Goal: Find specific page/section: Find specific page/section

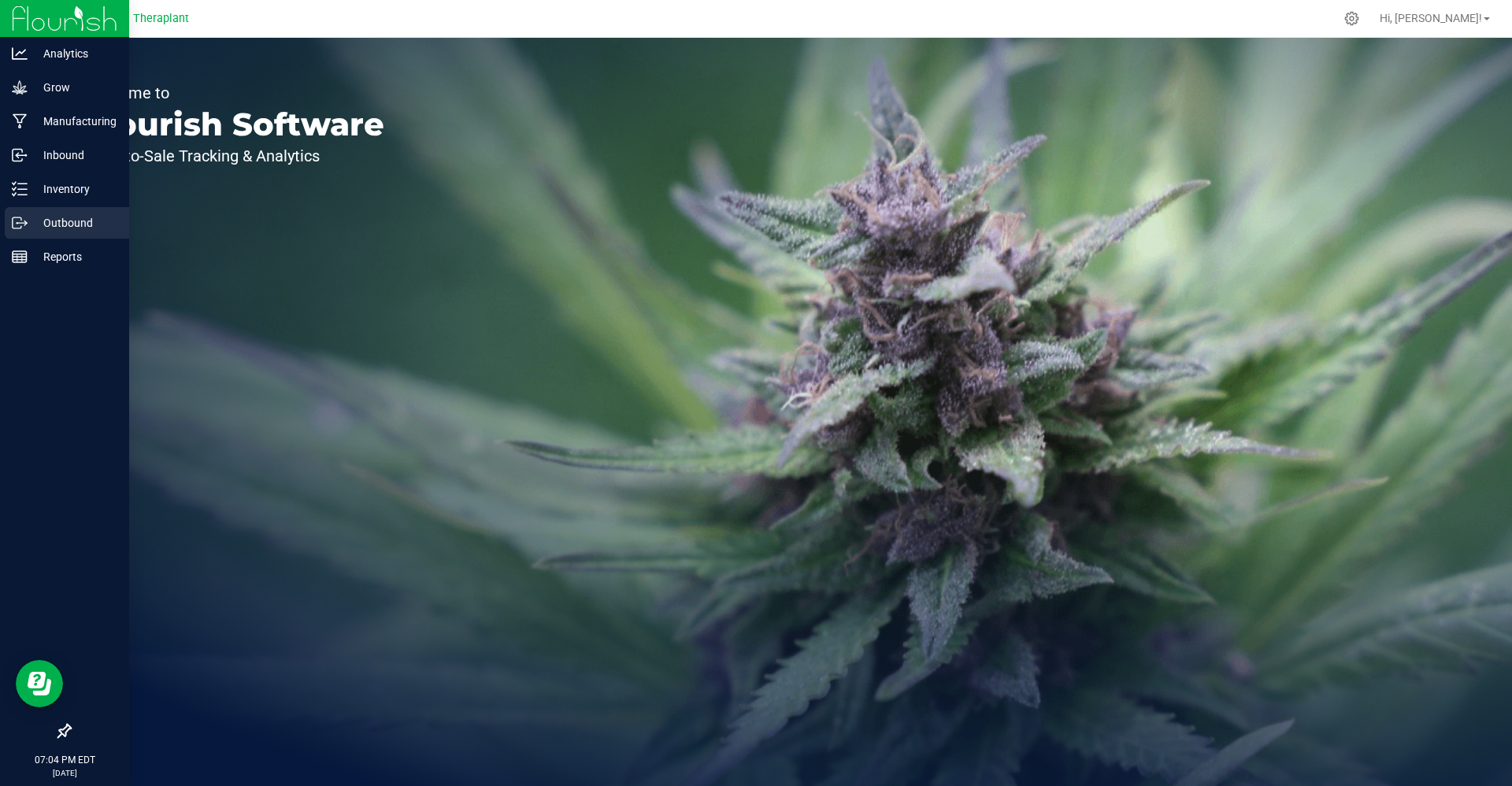
click at [22, 212] on div "Outbound" at bounding box center [67, 223] width 125 height 31
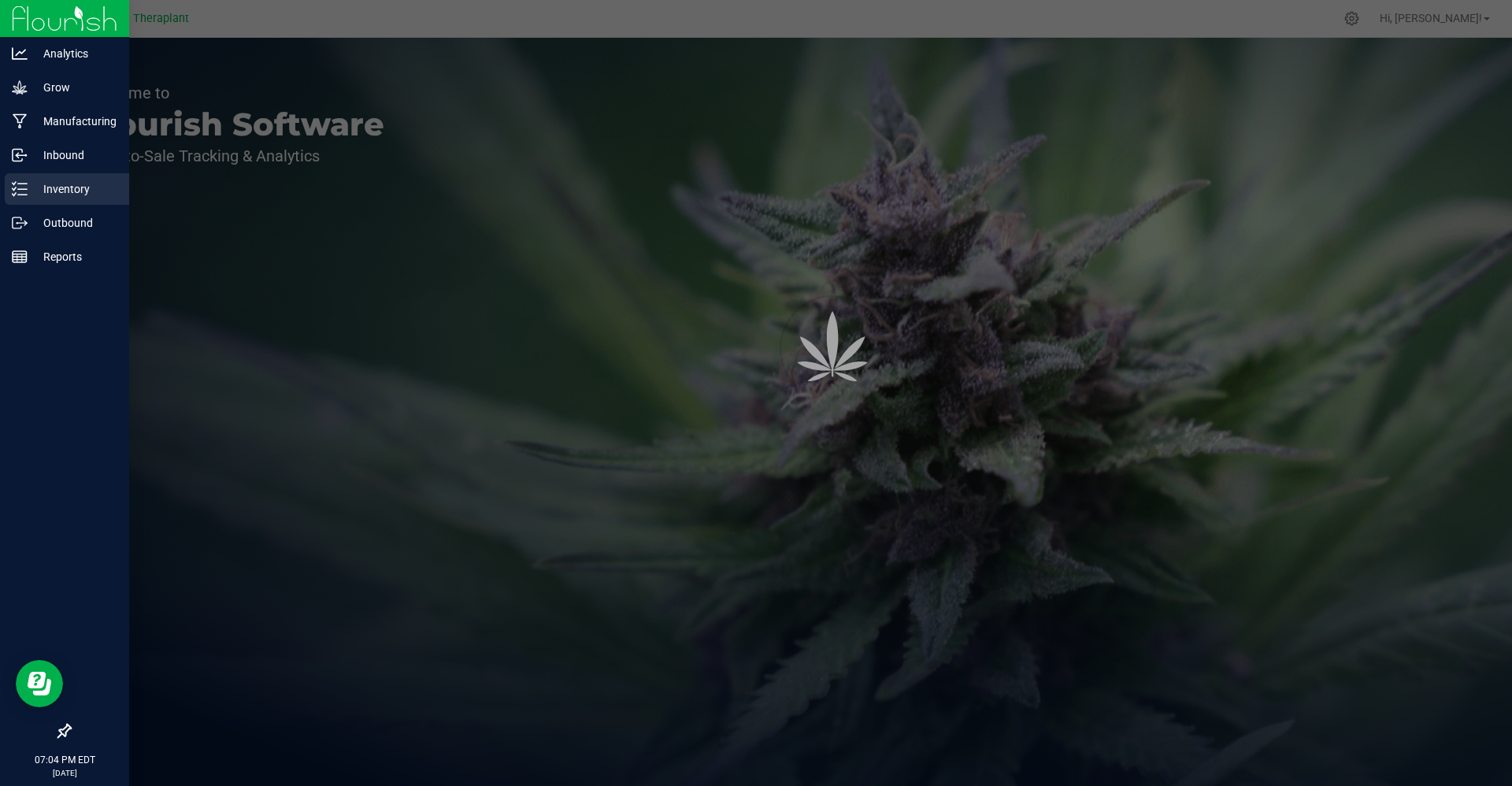
click at [26, 195] on icon at bounding box center [19, 188] width 16 height 16
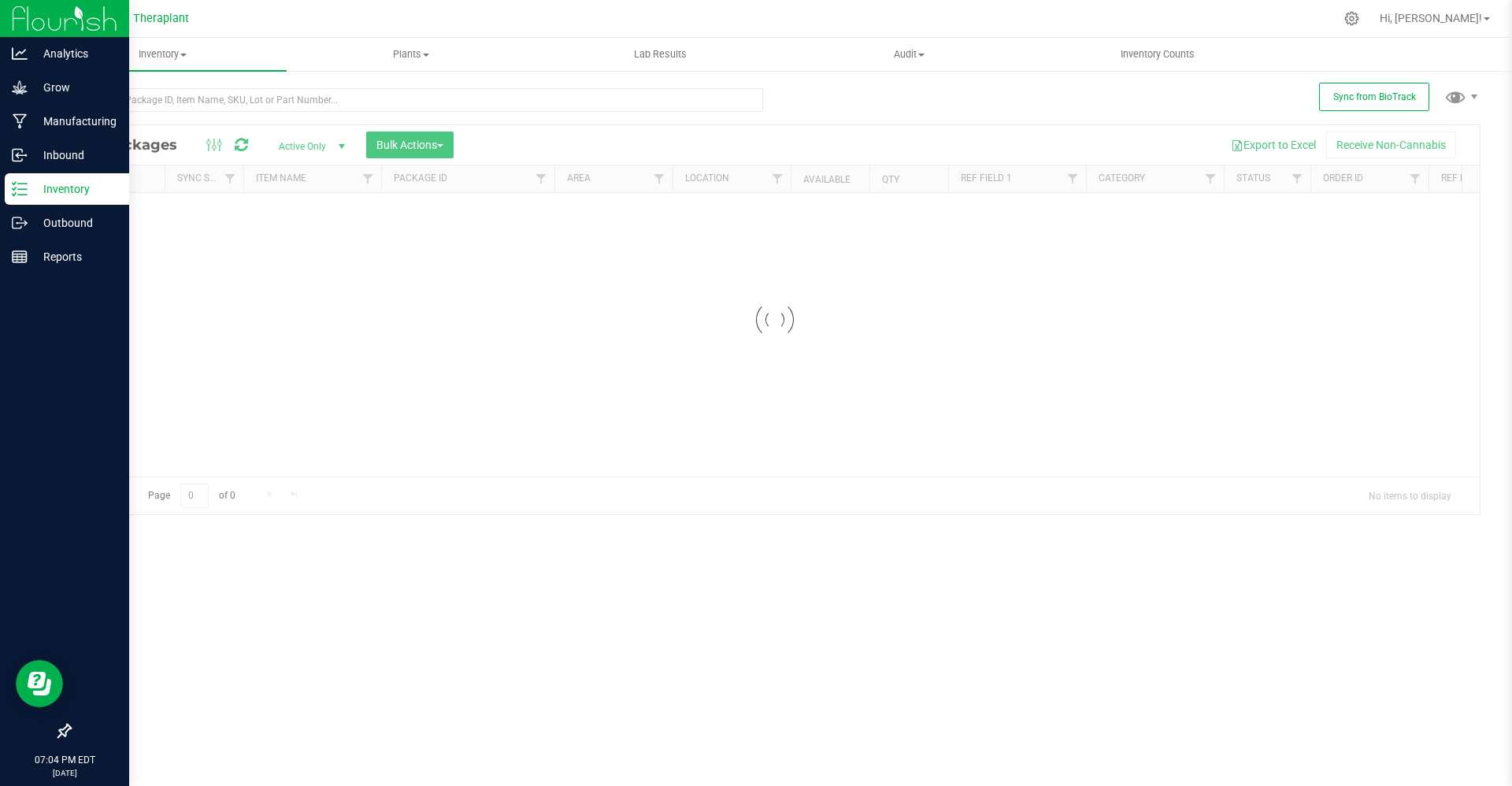
click at [26, 195] on icon at bounding box center [19, 188] width 16 height 16
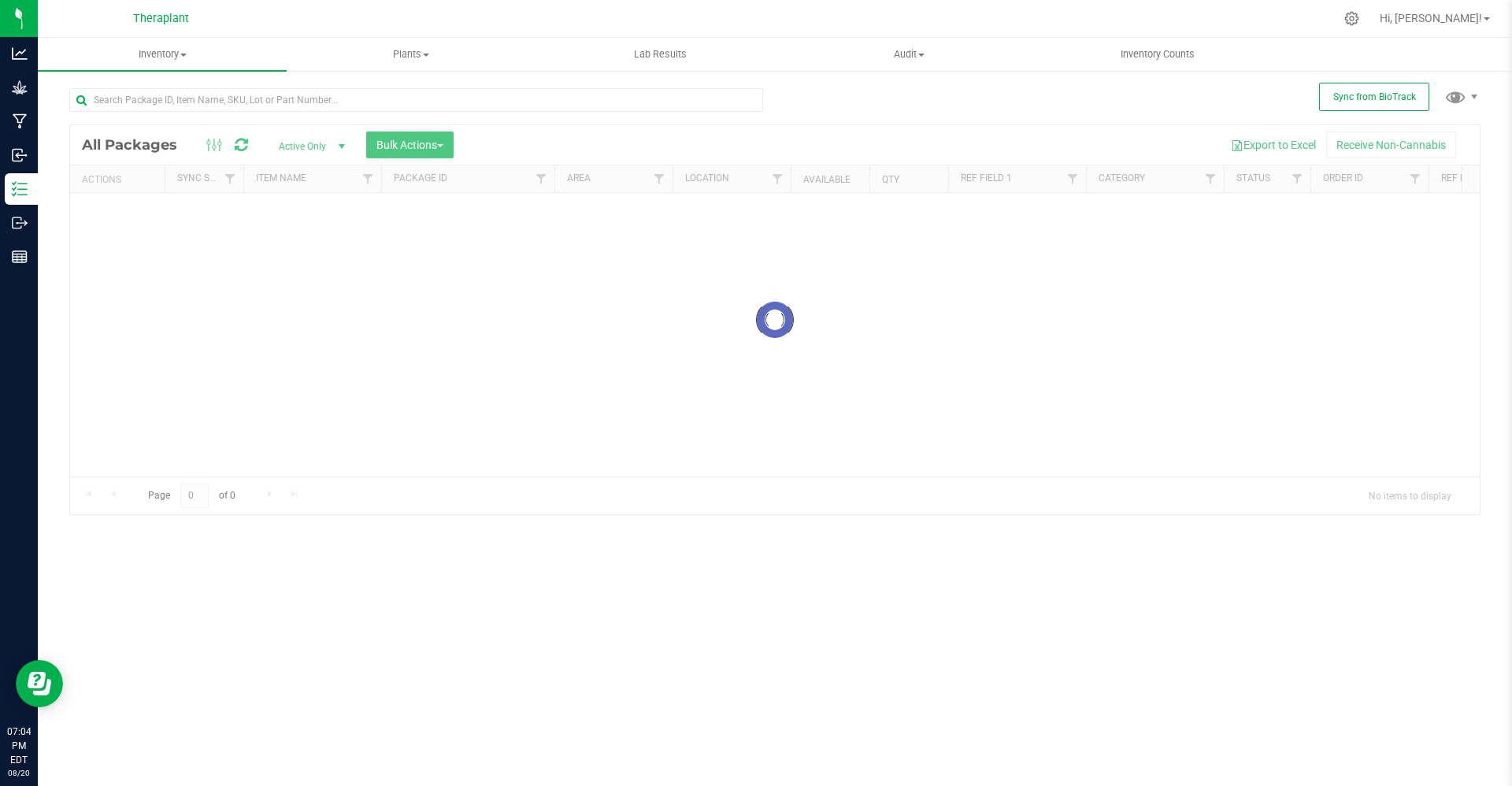
click at [251, 126] on div at bounding box center [775, 320] width 1410 height 389
click at [248, 116] on div at bounding box center [416, 107] width 694 height 36
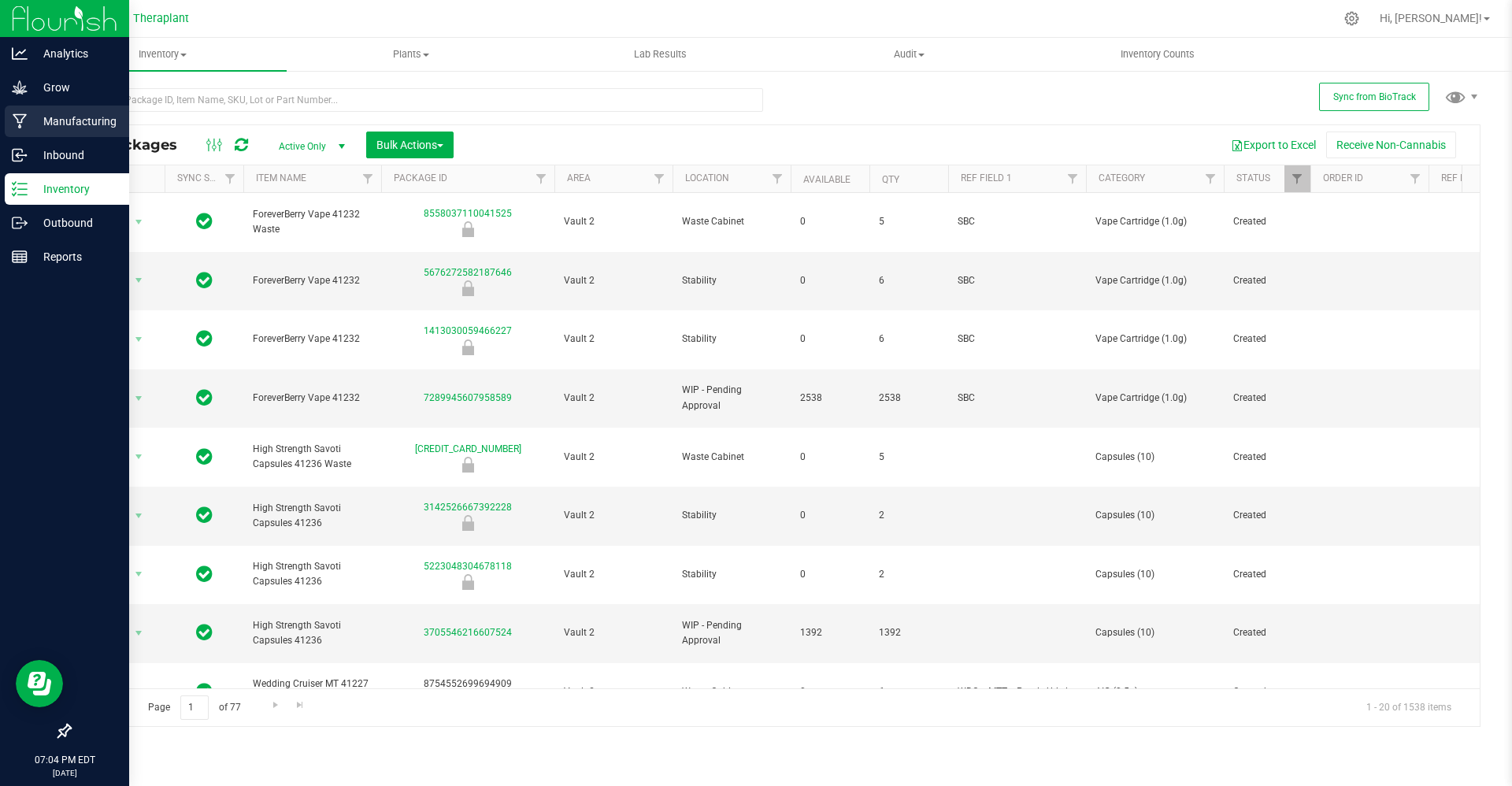
click at [16, 120] on icon at bounding box center [20, 121] width 15 height 16
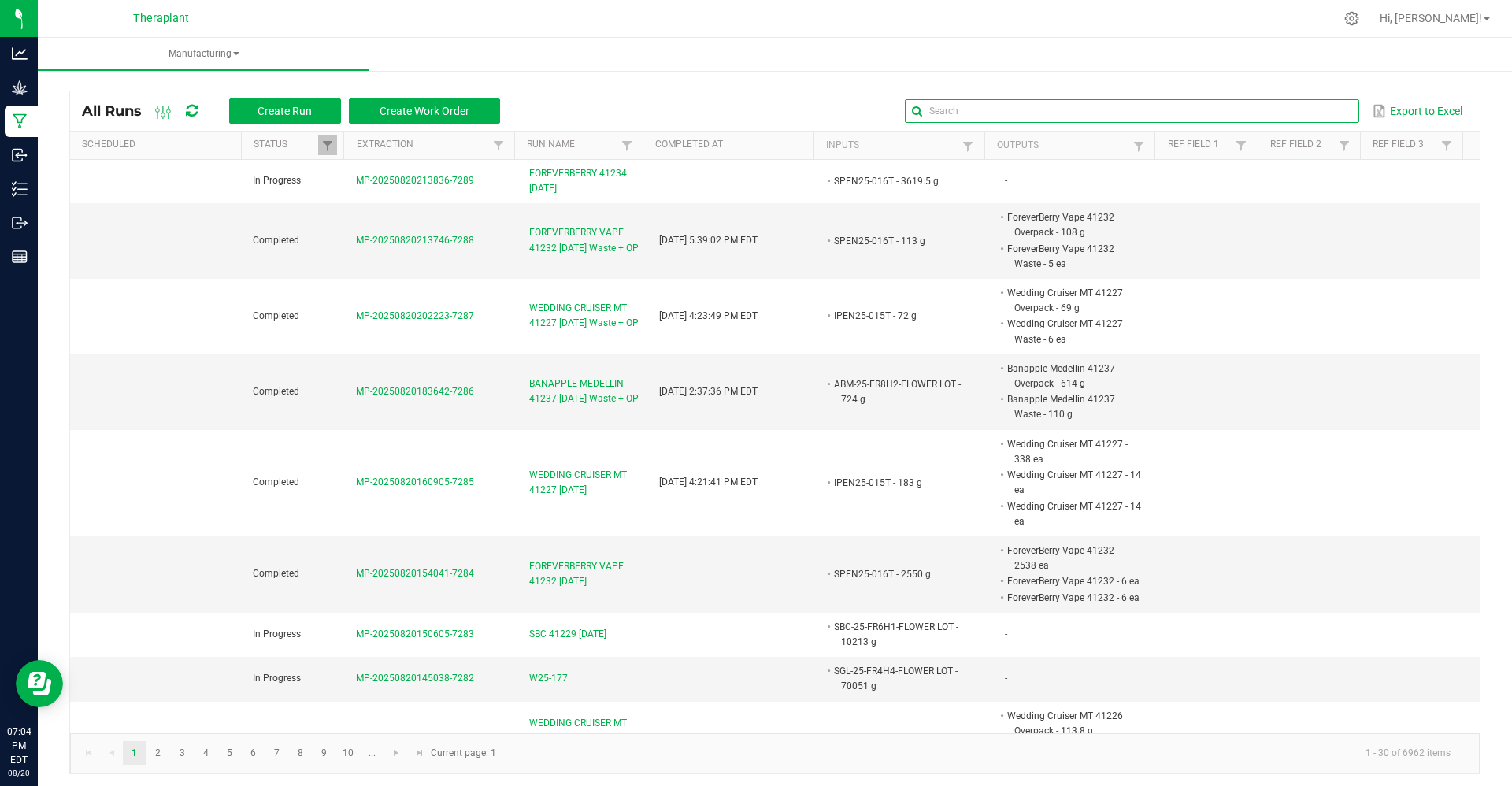
click at [1281, 109] on input "text" at bounding box center [1131, 111] width 454 height 24
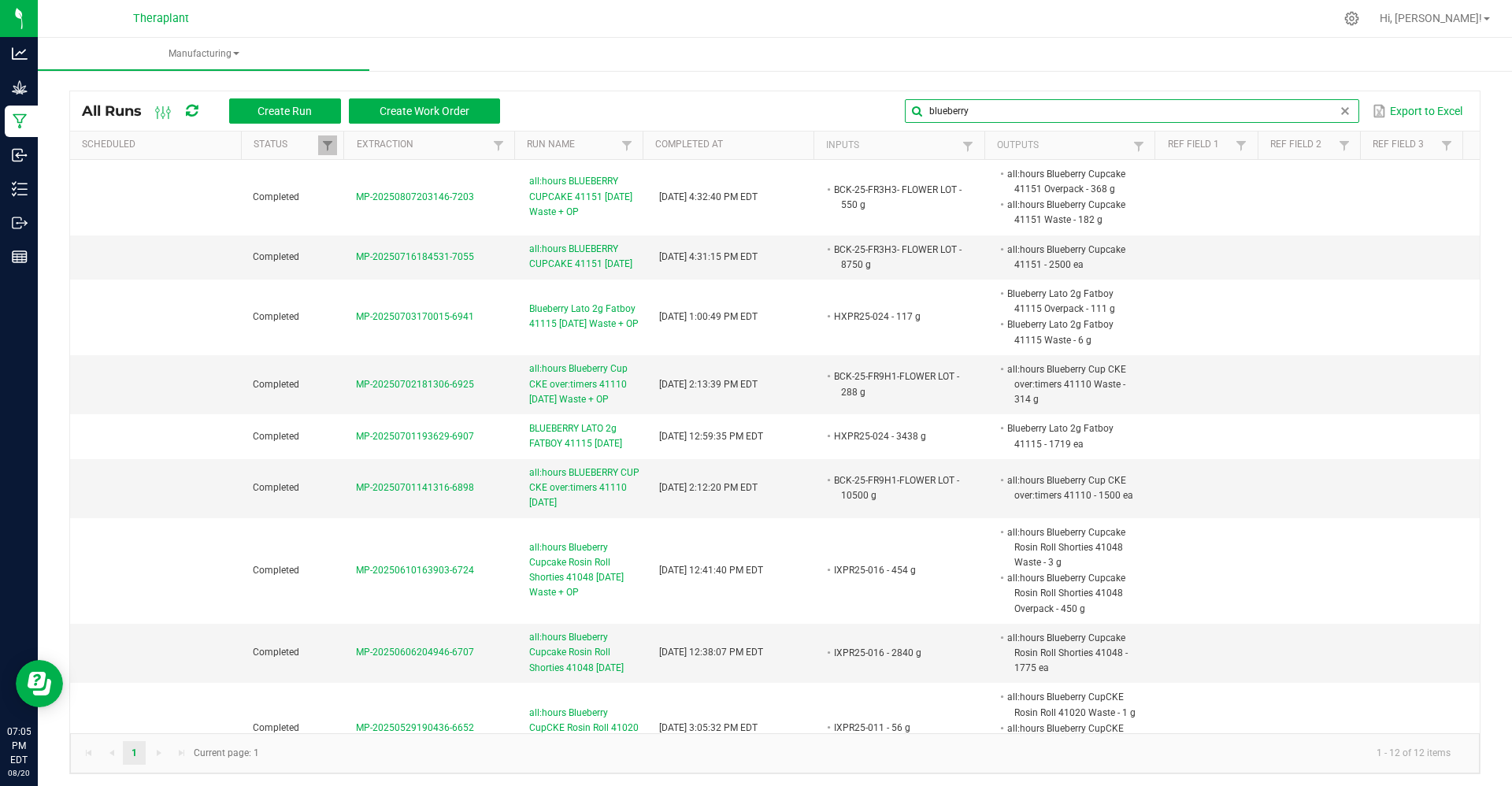
click at [1281, 109] on input "blueberry" at bounding box center [1131, 111] width 454 height 24
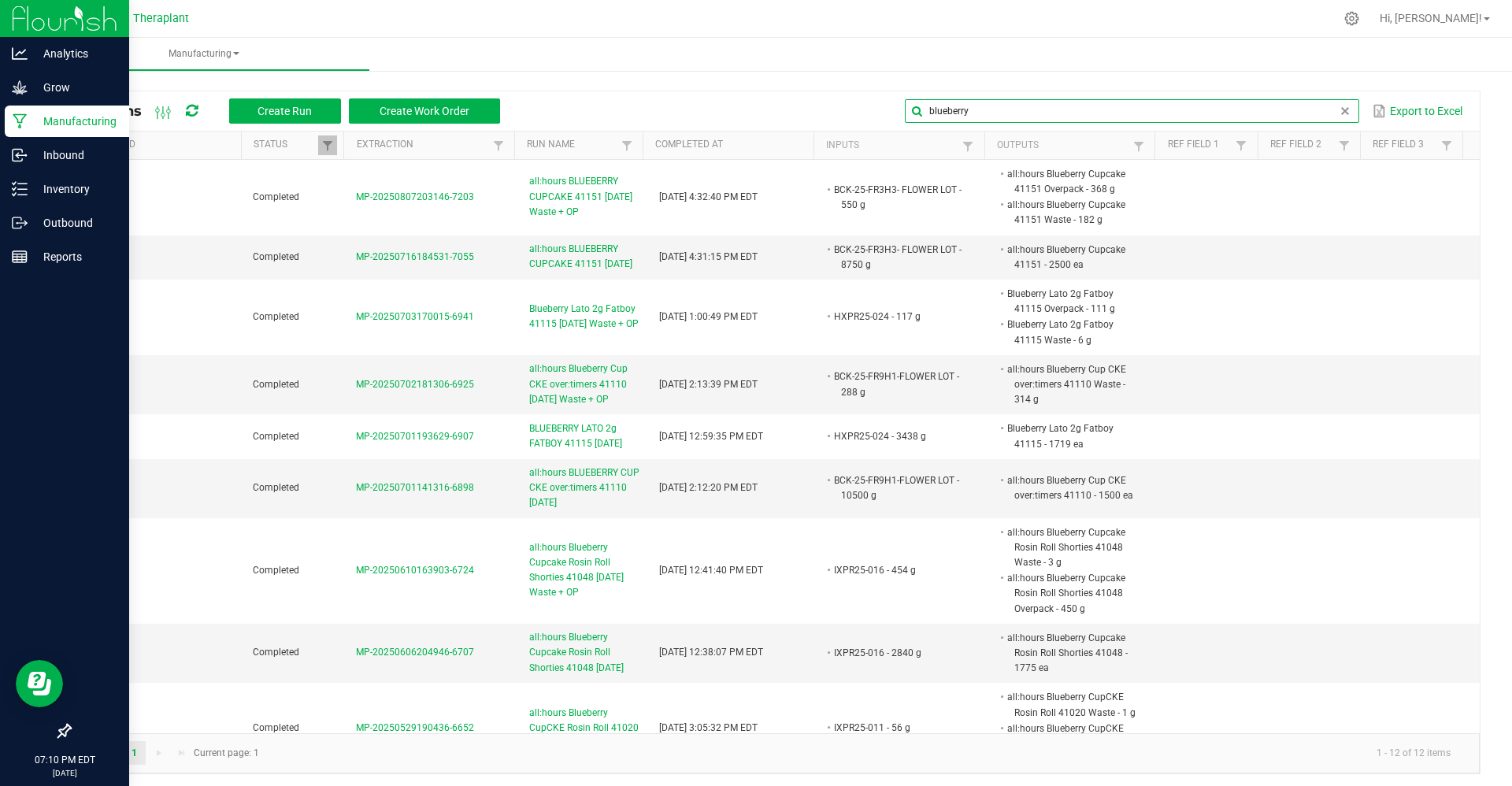
type input "blueberry"
click at [19, 115] on icon at bounding box center [20, 121] width 15 height 16
click at [26, 193] on icon at bounding box center [19, 188] width 16 height 16
